Goal: Task Accomplishment & Management: Use online tool/utility

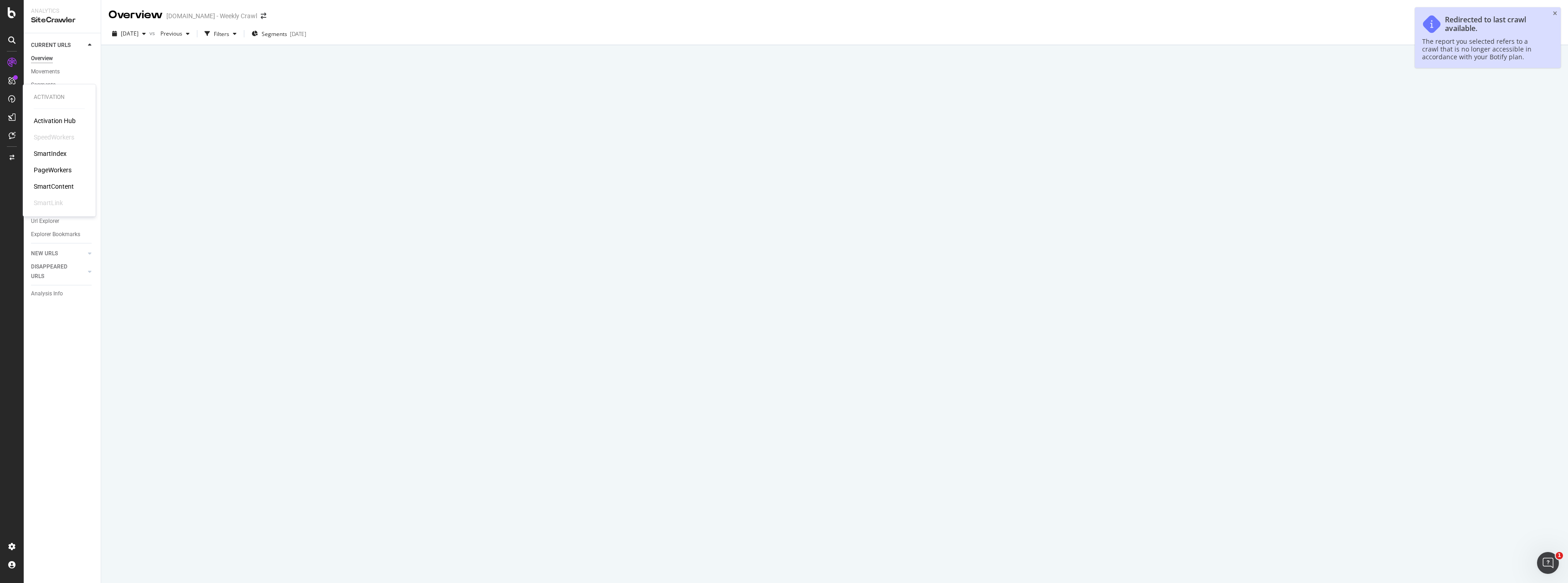
click at [52, 168] on div "PageWorkers" at bounding box center [52, 170] width 38 height 9
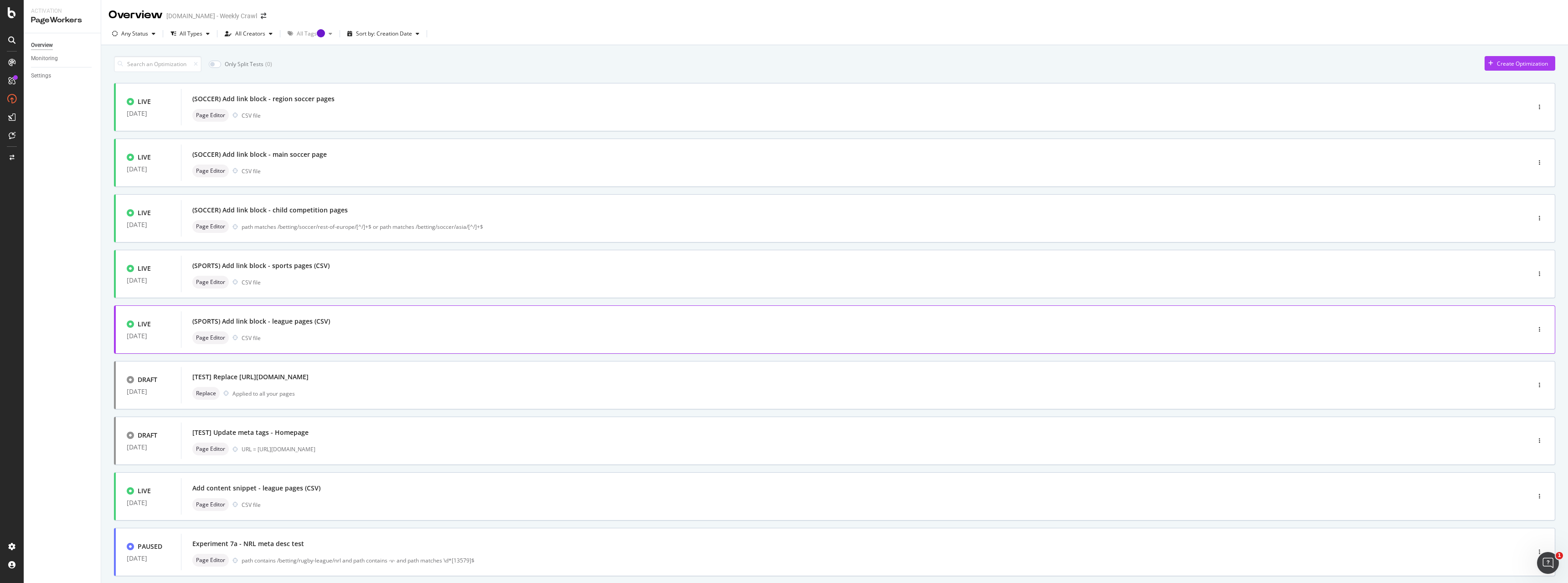
drag, startPoint x: 414, startPoint y: 305, endPoint x: 400, endPoint y: 322, distance: 22.0
click at [393, 324] on div "(SPORTS) Add link block - league pages (CSV)" at bounding box center [842, 321] width 1299 height 13
